Goal: Use online tool/utility

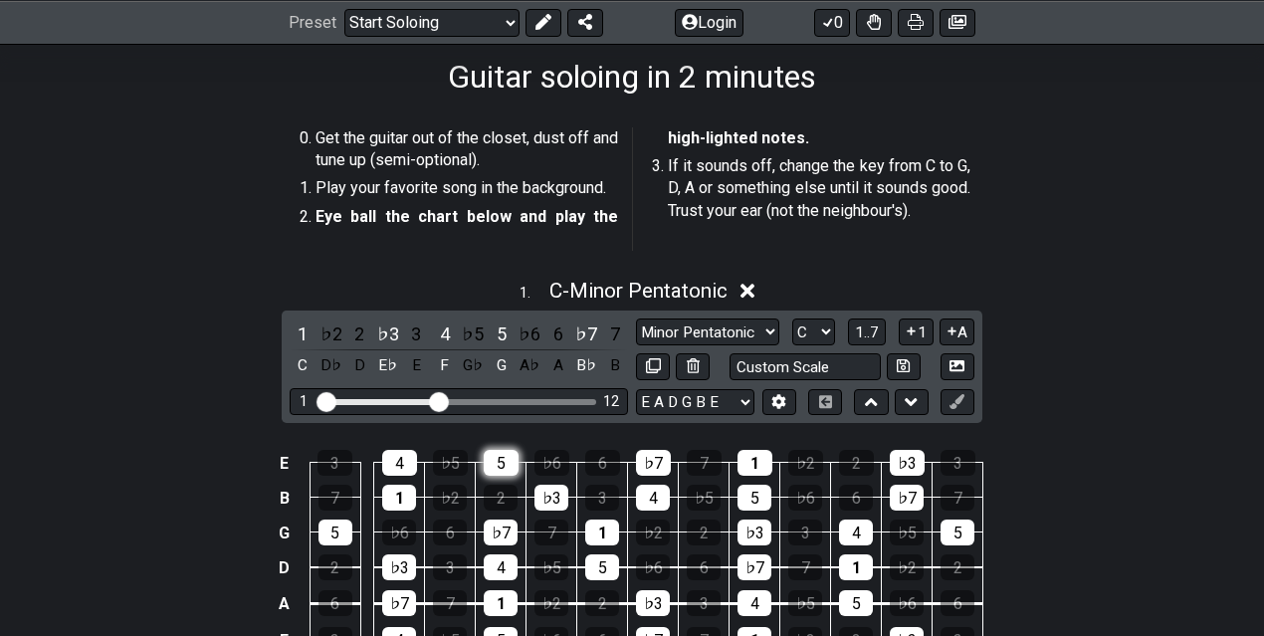
scroll to position [375, 0]
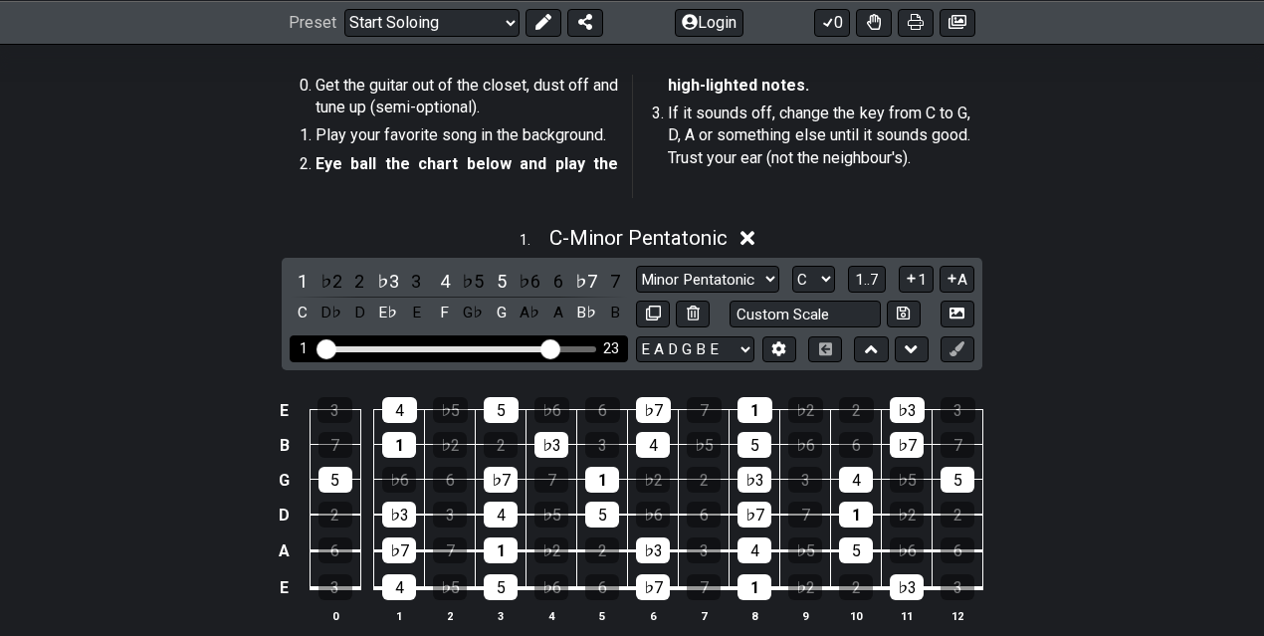
drag, startPoint x: 451, startPoint y: 345, endPoint x: 548, endPoint y: 346, distance: 97.6
click at [548, 347] on input "Visible fret range" at bounding box center [459, 347] width 283 height 0
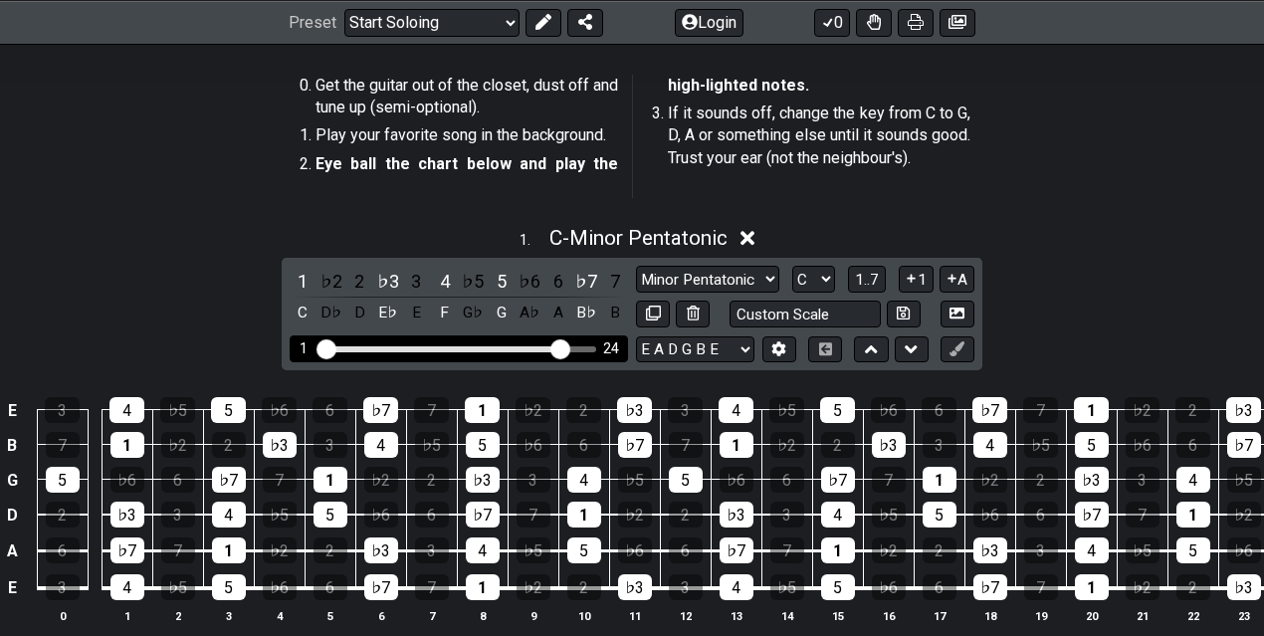
drag, startPoint x: 548, startPoint y: 346, endPoint x: 559, endPoint y: 347, distance: 11.0
click at [559, 347] on input "Visible fret range" at bounding box center [459, 347] width 283 height 0
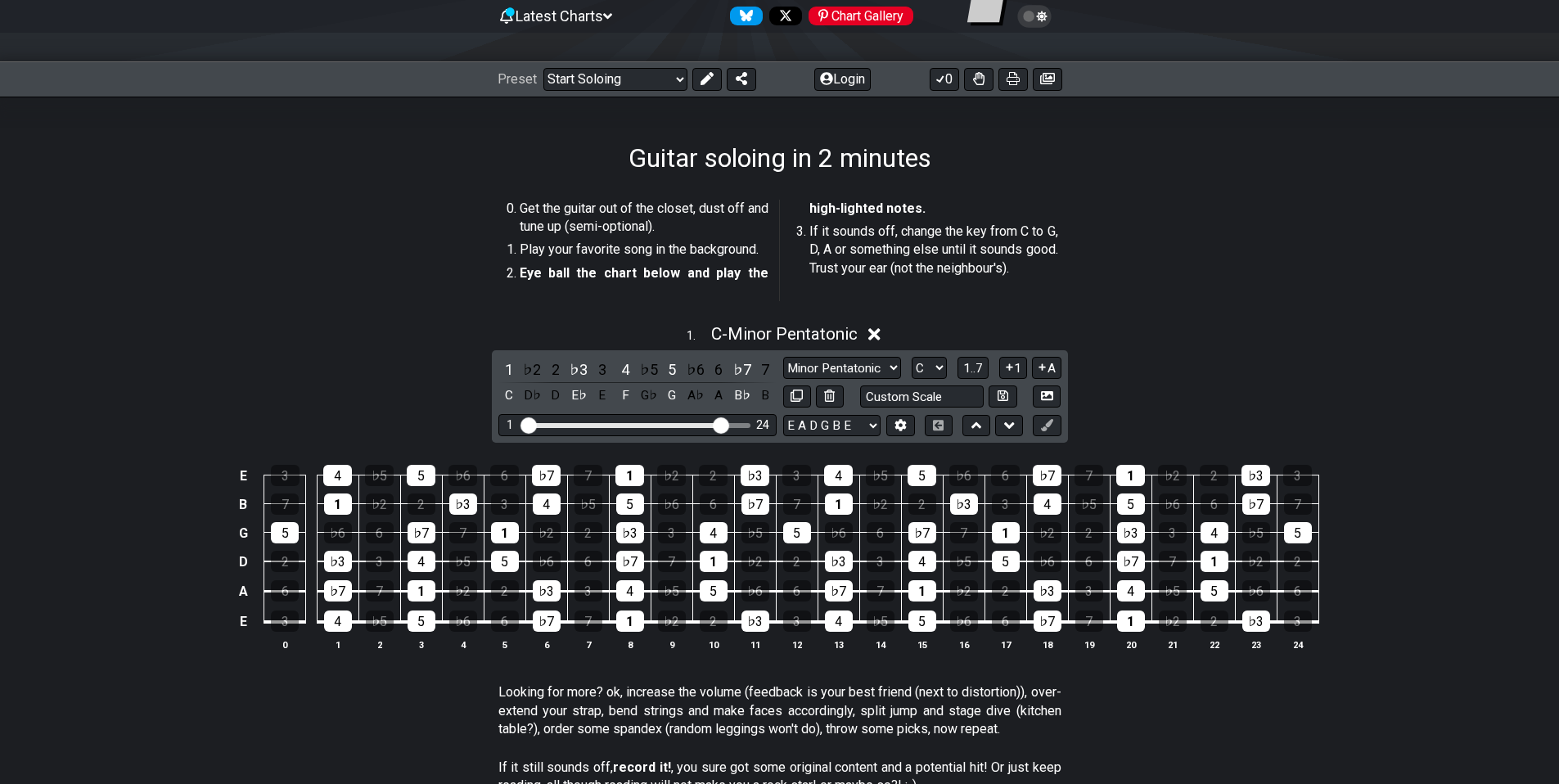
scroll to position [167, 0]
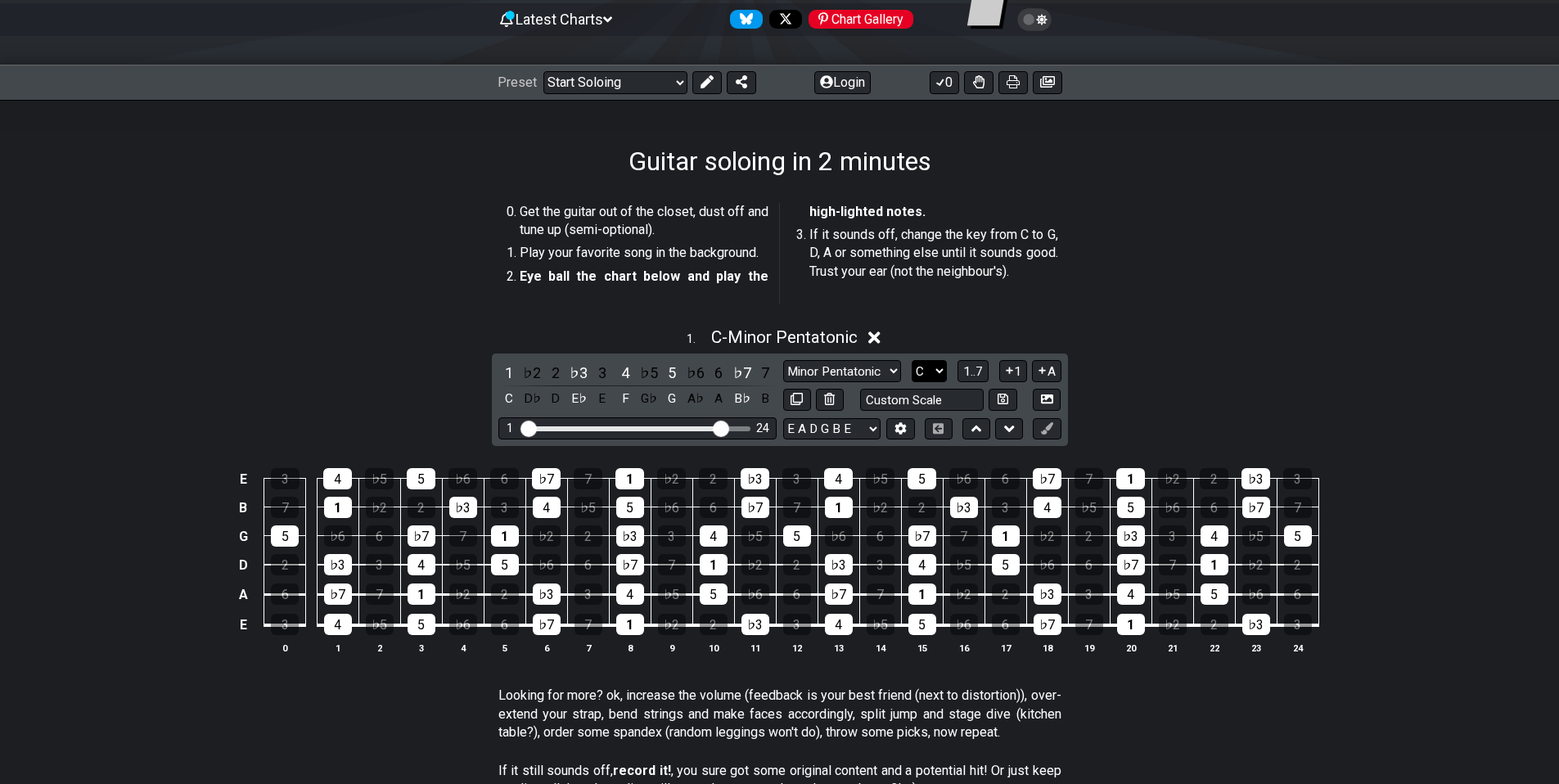
click at [941, 371] on select "A♭ A A♯ B♭ B C C♯ D♭ D D♯ E♭ E F F♯ G♭ G G♯" at bounding box center [929, 371] width 35 height 22
select select "G"
click at [912, 360] on select "A♭ A A♯ B♭ B C C♯ D♭ D D♯ E♭ E F F♯ G♭ G G♯" at bounding box center [929, 371] width 35 height 22
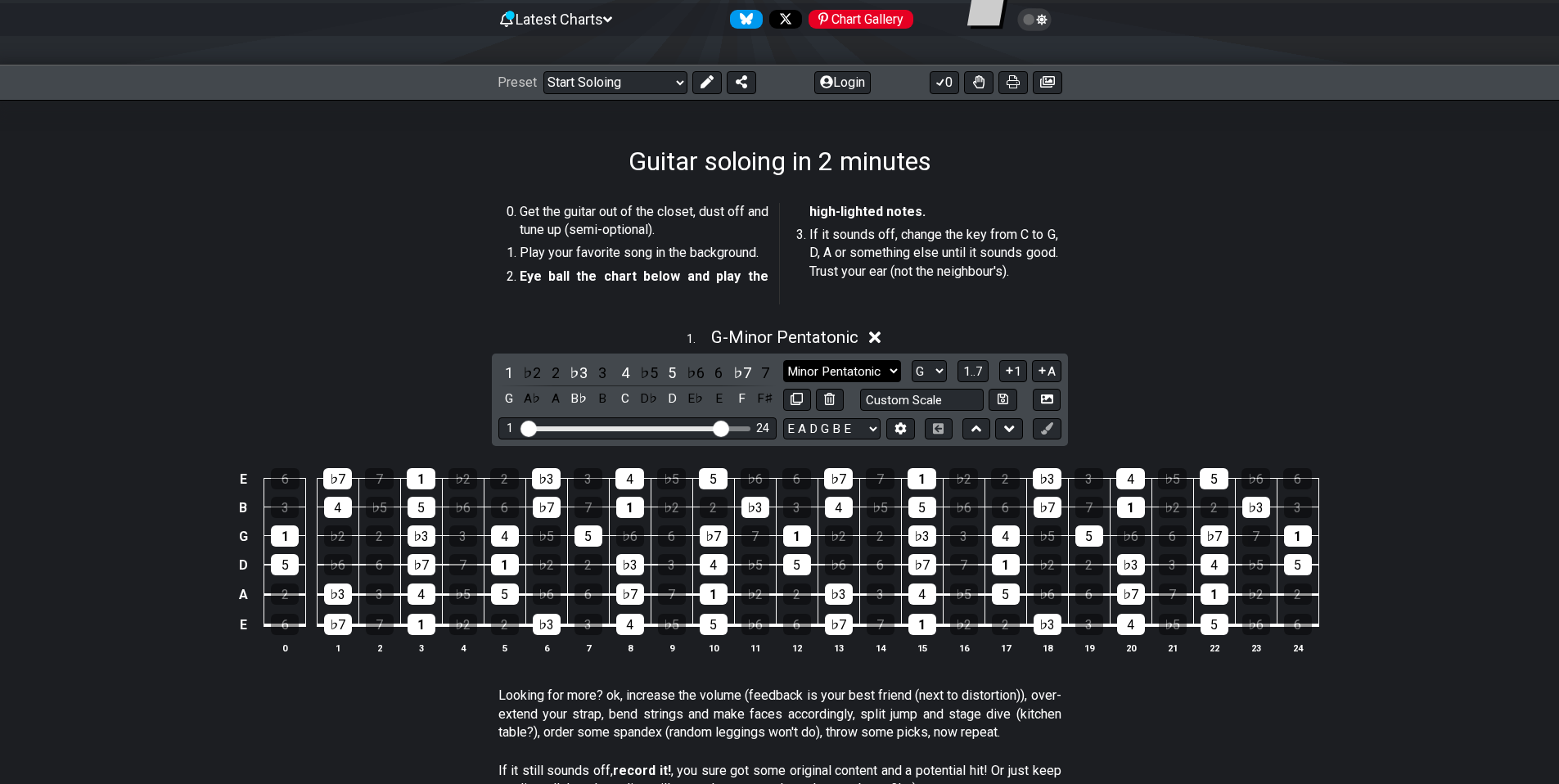
click at [870, 376] on select "Minor Pentatonic Root Minor Pentatonic Major Pentatonic Minor Blues Major Blues…" at bounding box center [842, 371] width 118 height 22
select select "Major / [PERSON_NAME]"
click at [784, 360] on select "Minor Pentatonic Root Minor Pentatonic Major Pentatonic Minor Blues Major Blues…" at bounding box center [842, 371] width 118 height 22
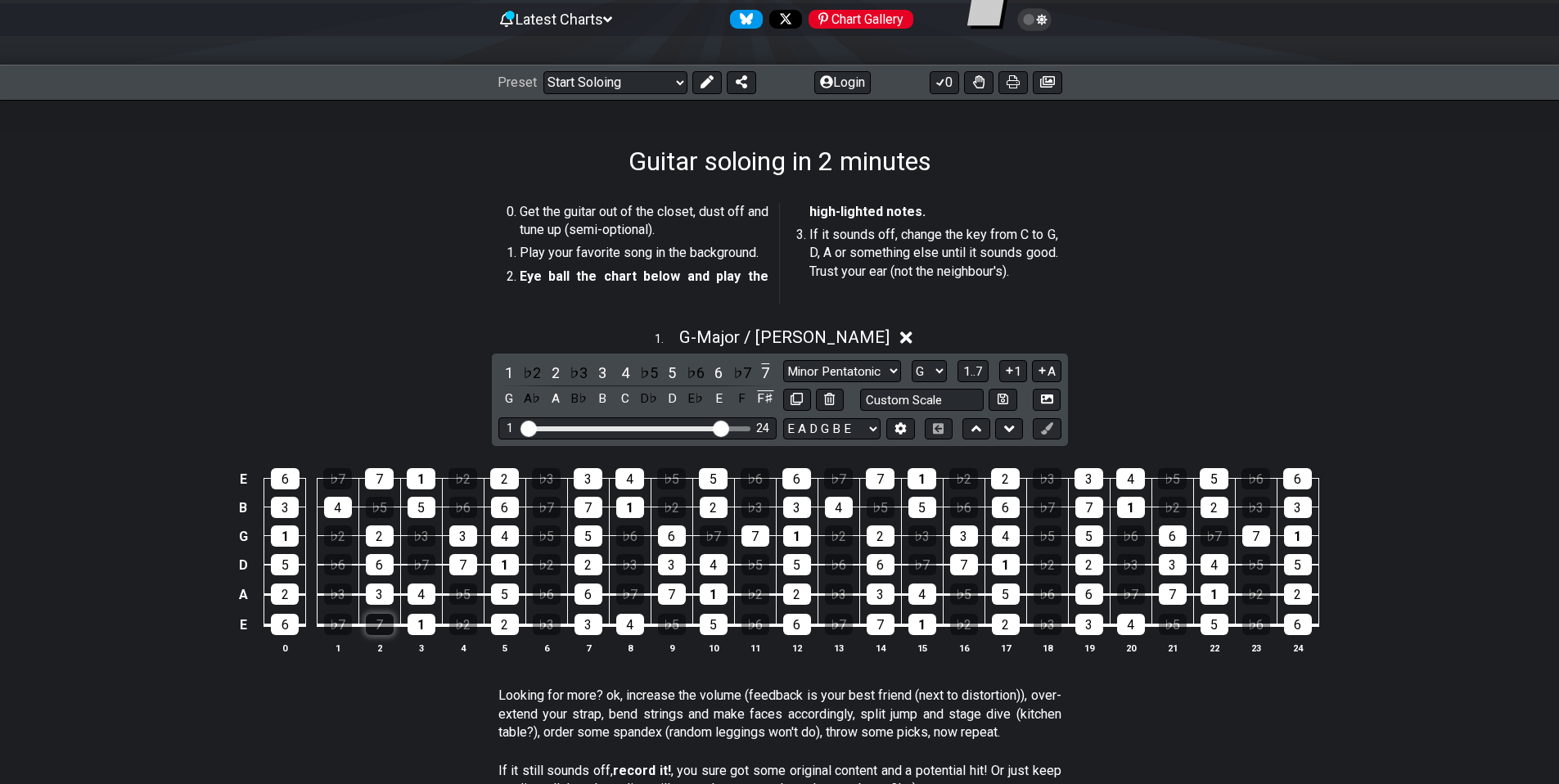
click at [390, 522] on div "7" at bounding box center [380, 625] width 28 height 21
click at [367, 522] on div "3" at bounding box center [380, 594] width 28 height 21
click at [370, 522] on div "6" at bounding box center [380, 565] width 28 height 21
click at [374, 522] on div "2" at bounding box center [380, 536] width 28 height 21
click at [409, 501] on div "5" at bounding box center [422, 507] width 28 height 21
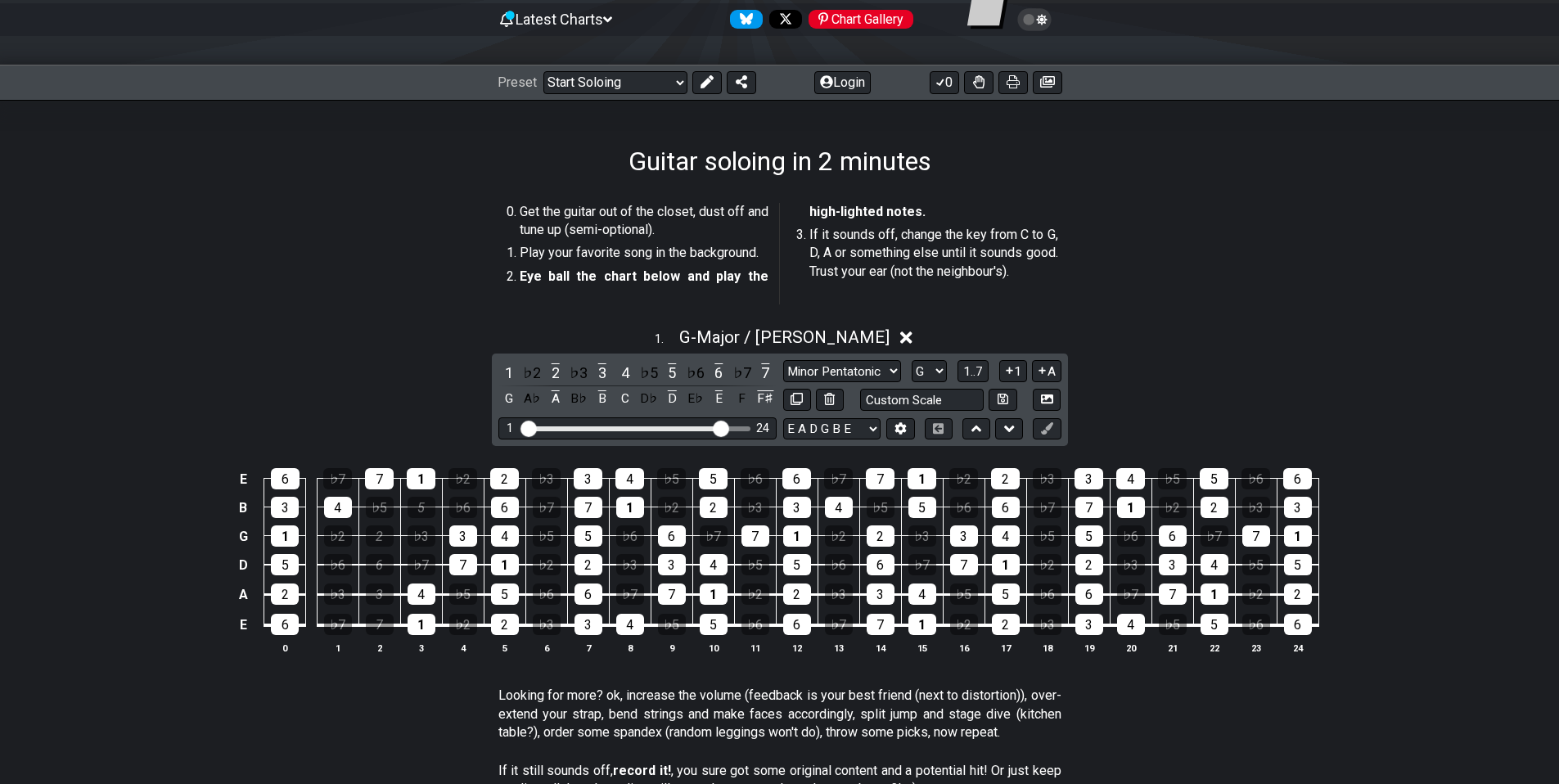
click at [416, 462] on td "1" at bounding box center [421, 463] width 42 height 29
click at [419, 474] on div "1" at bounding box center [421, 478] width 29 height 21
click at [382, 473] on div "7" at bounding box center [379, 478] width 29 height 21
click at [330, 502] on div "4" at bounding box center [338, 507] width 28 height 21
